Goal: Obtain resource: Download file/media

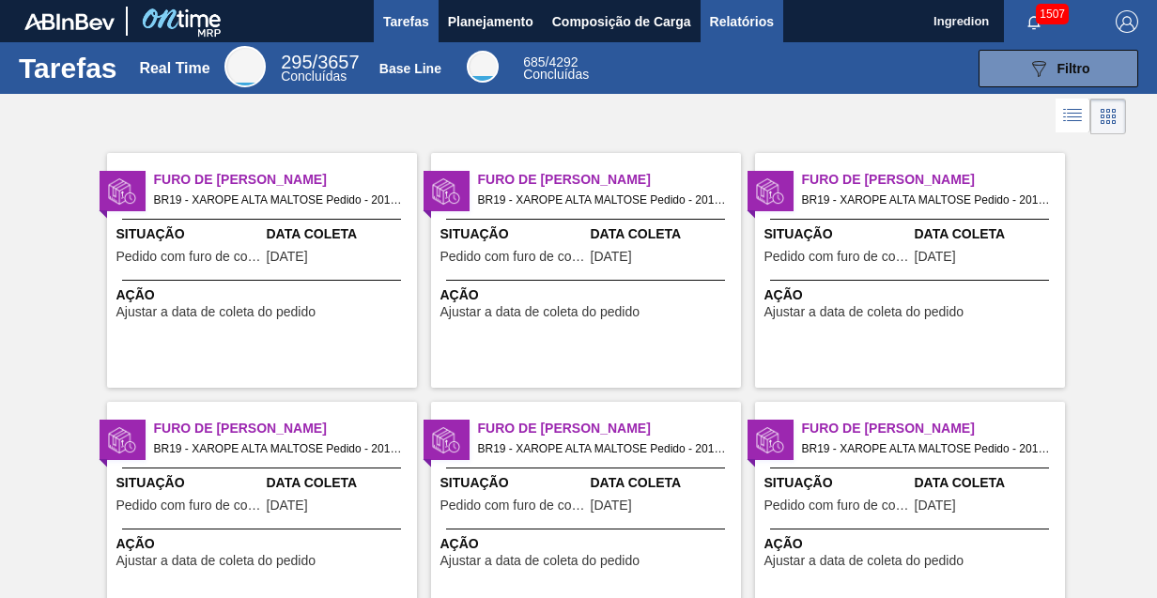
click at [740, 21] on span "Relatórios" at bounding box center [742, 21] width 64 height 23
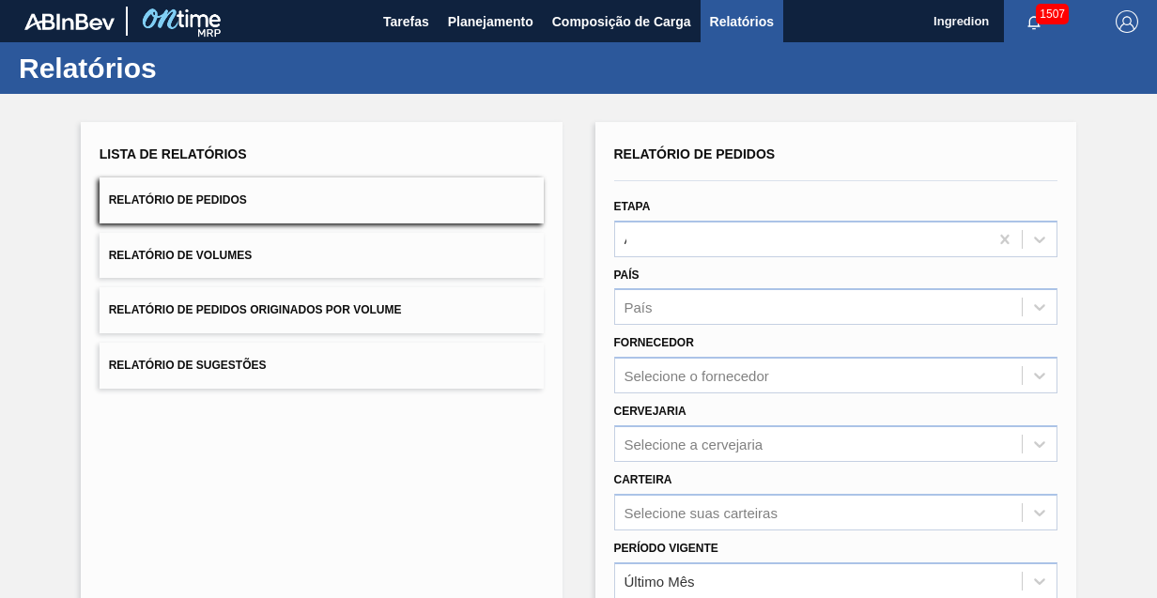
type input "Aguardando Faturamento"
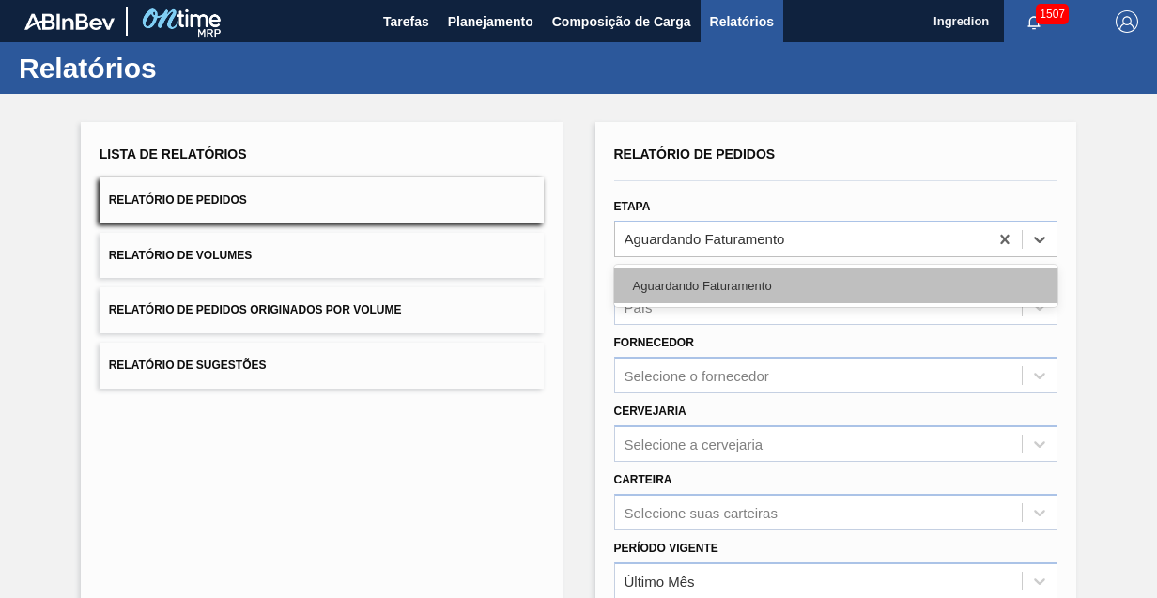
click at [834, 285] on div "Aguardando Faturamento" at bounding box center [836, 286] width 444 height 35
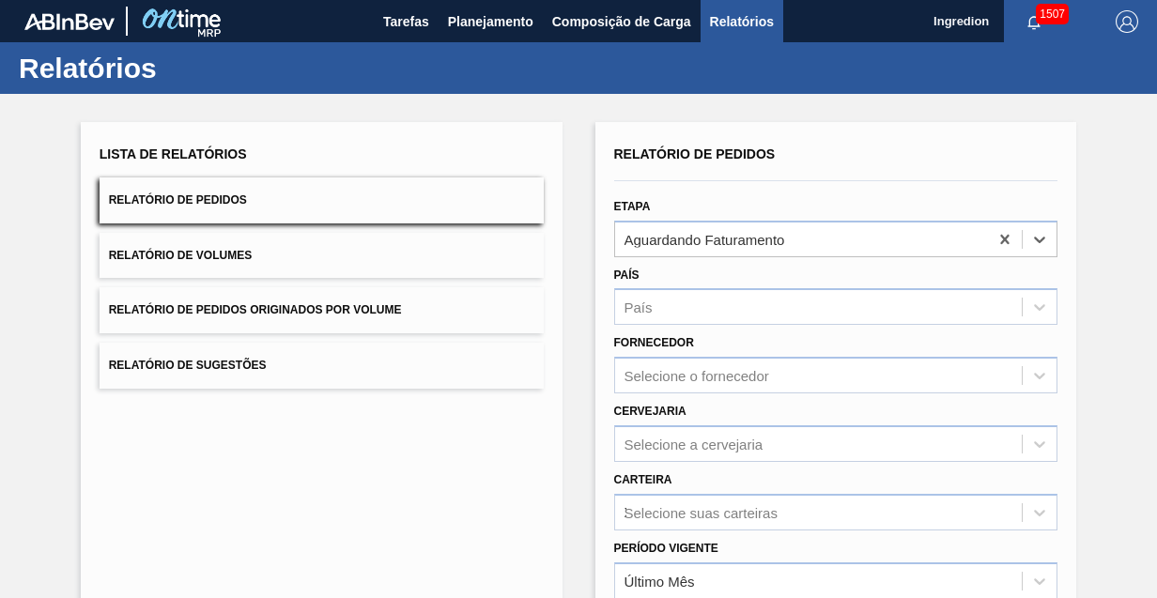
type input "Xarope"
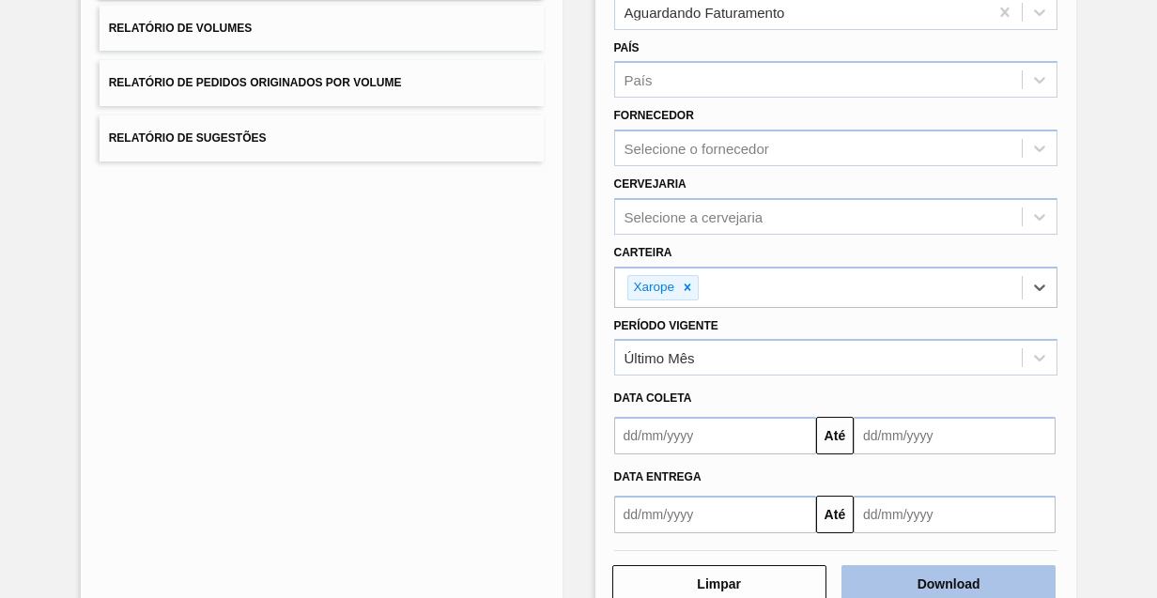
click at [946, 581] on button "Download" at bounding box center [949, 585] width 214 height 38
